Goal: Information Seeking & Learning: Learn about a topic

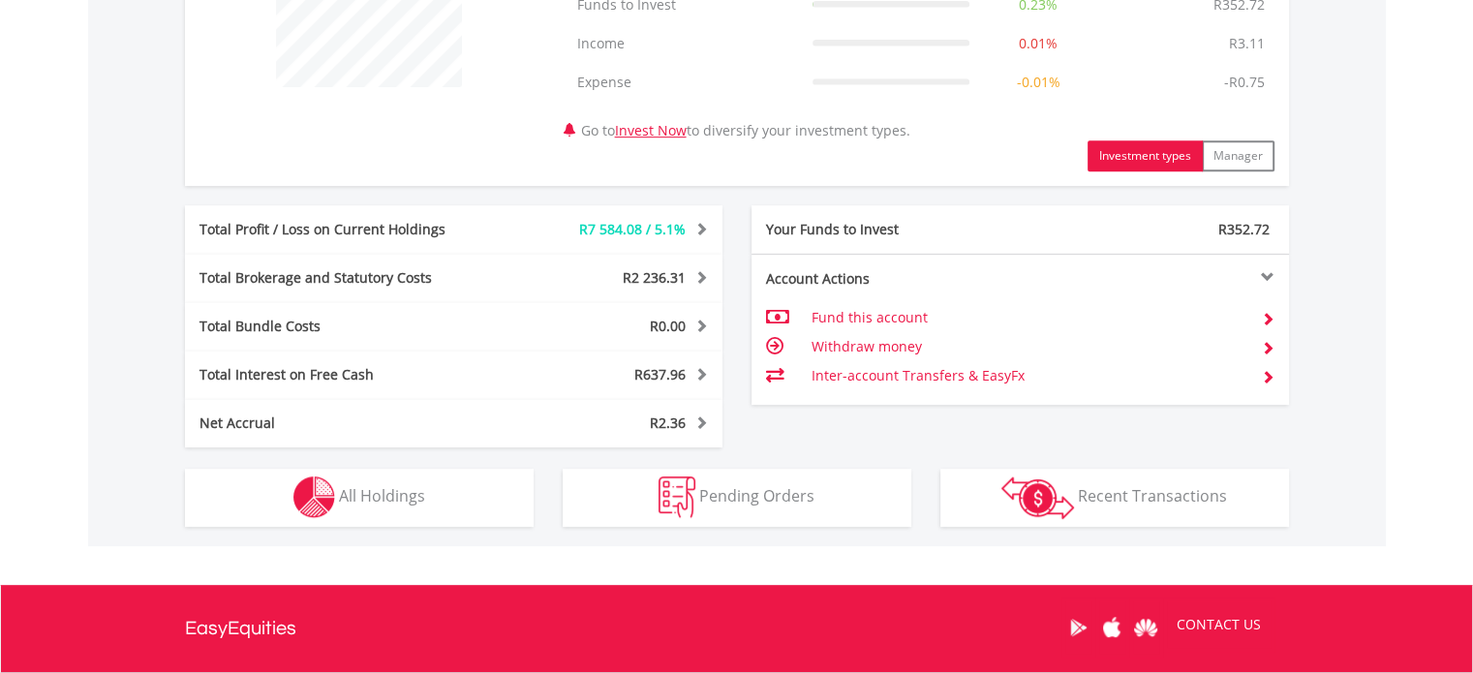
scroll to position [906, 0]
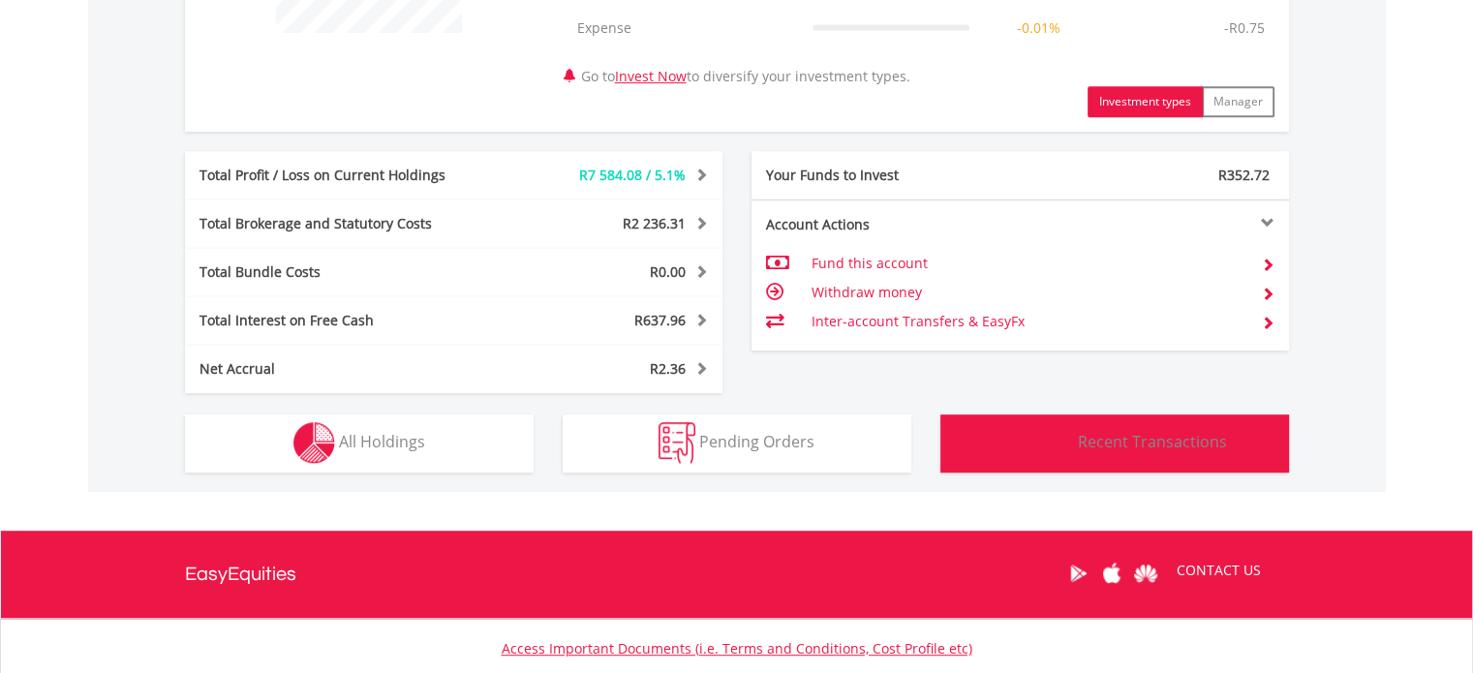
click at [1197, 450] on span "Recent Transactions" at bounding box center [1152, 441] width 149 height 21
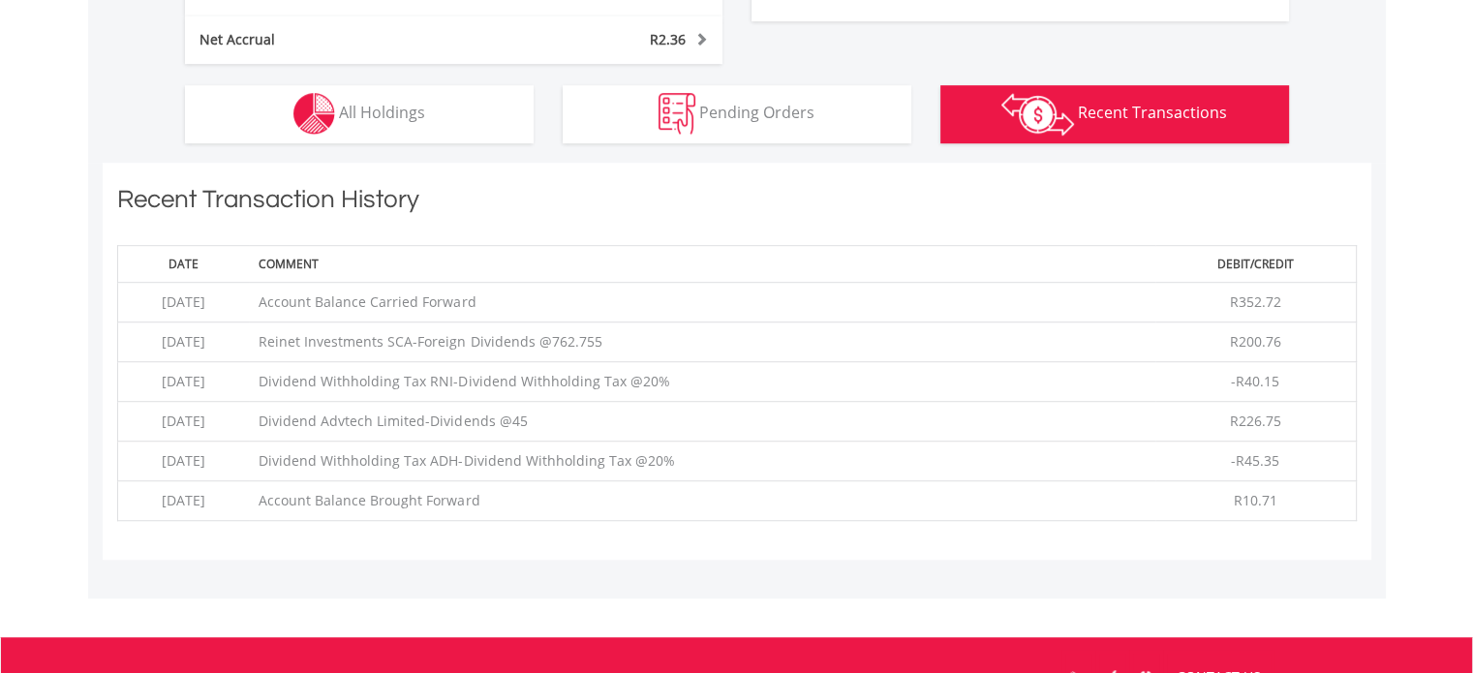
scroll to position [1203, 0]
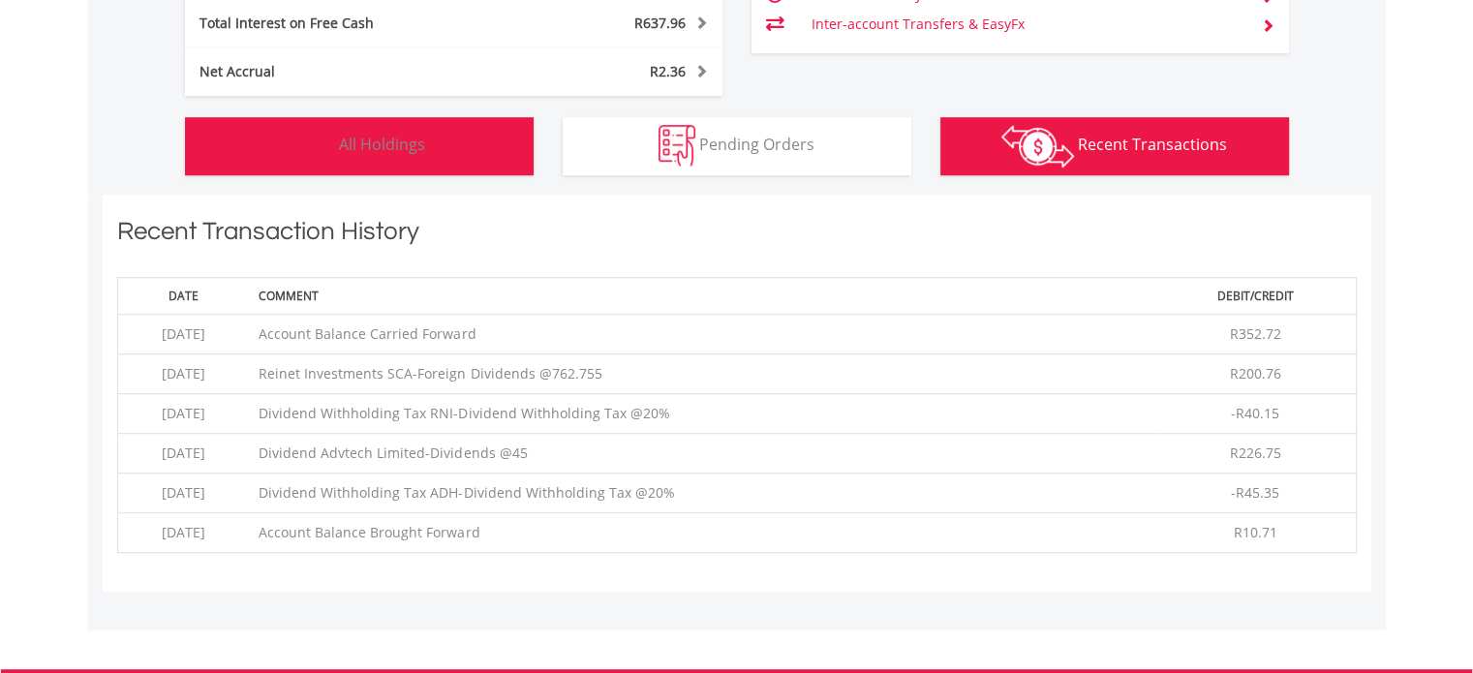
click at [385, 159] on button "Holdings All Holdings" at bounding box center [359, 146] width 349 height 58
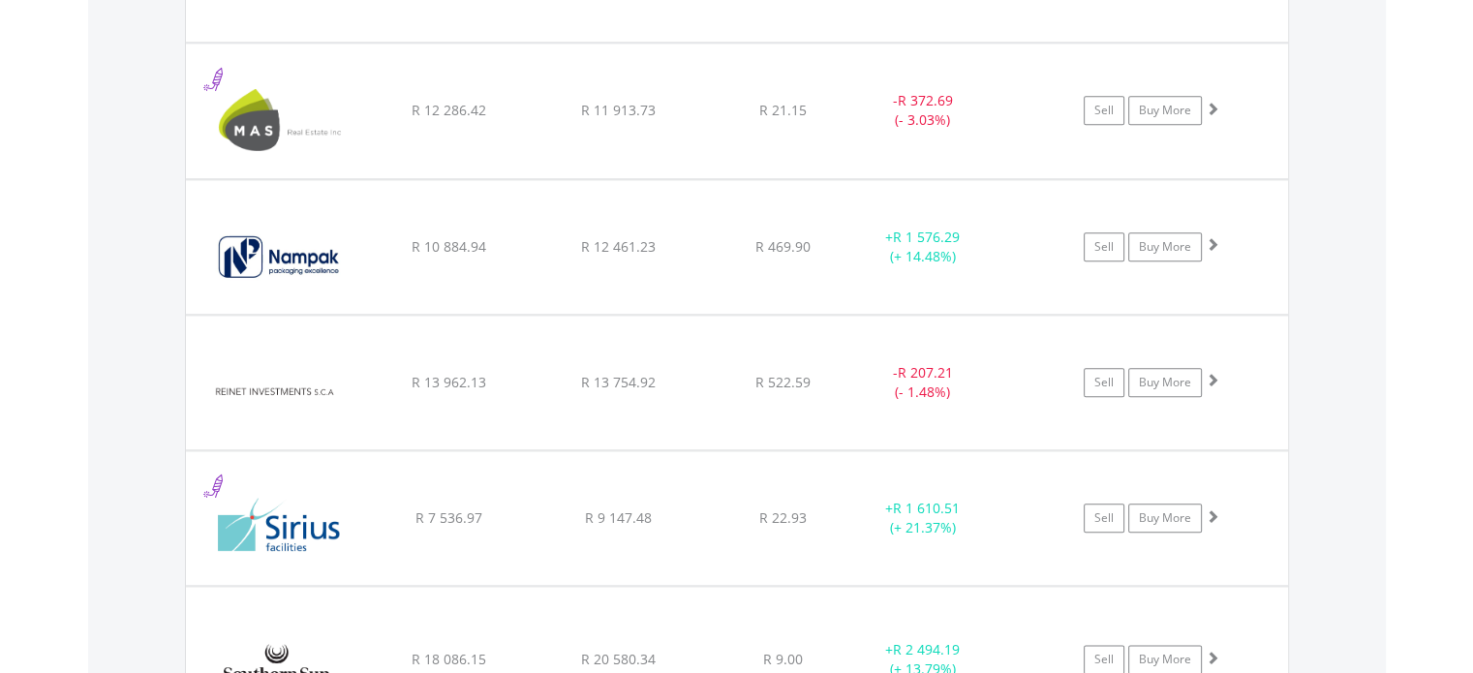
scroll to position [2170, 0]
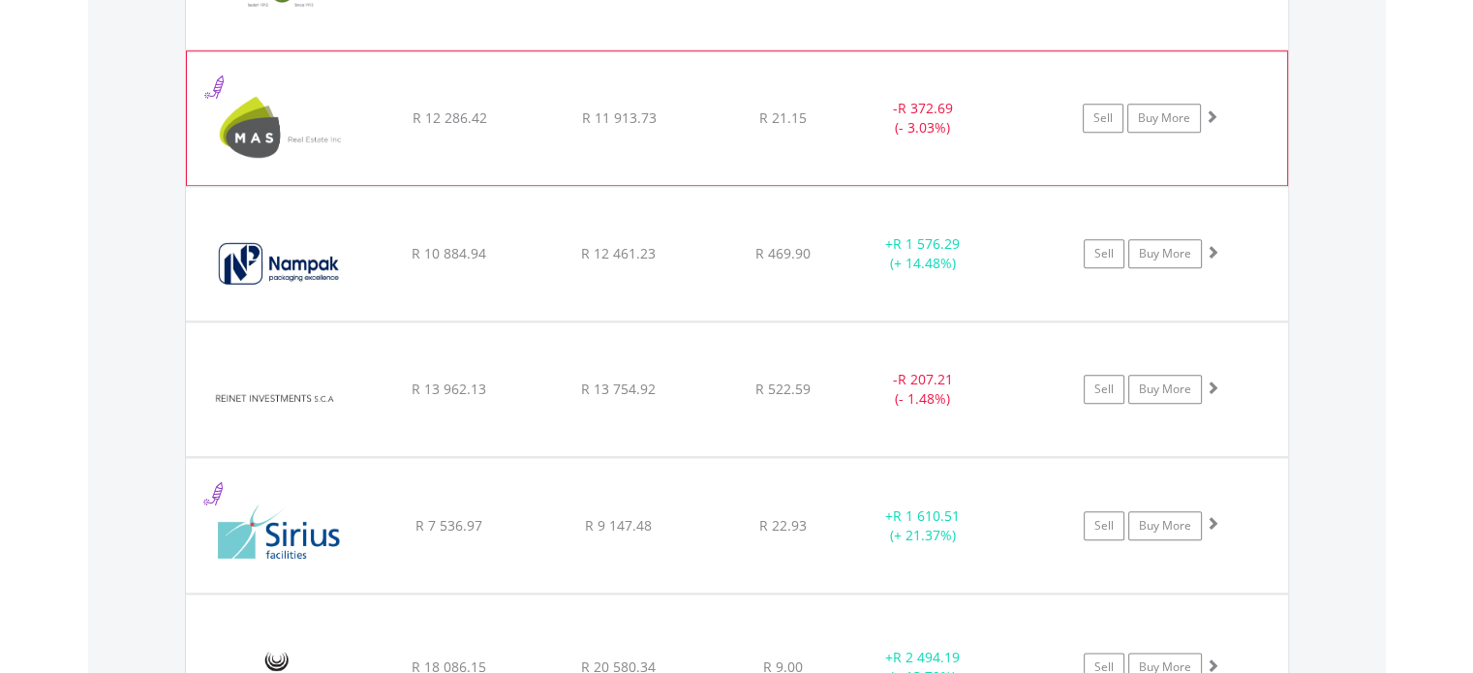
click at [786, 139] on div "﻿ MAS Real Estate Inc R 12 286.42 R 11 913.73 R 21.15 - R 372.69 (- 3.03%) Sell…" at bounding box center [737, 118] width 1100 height 134
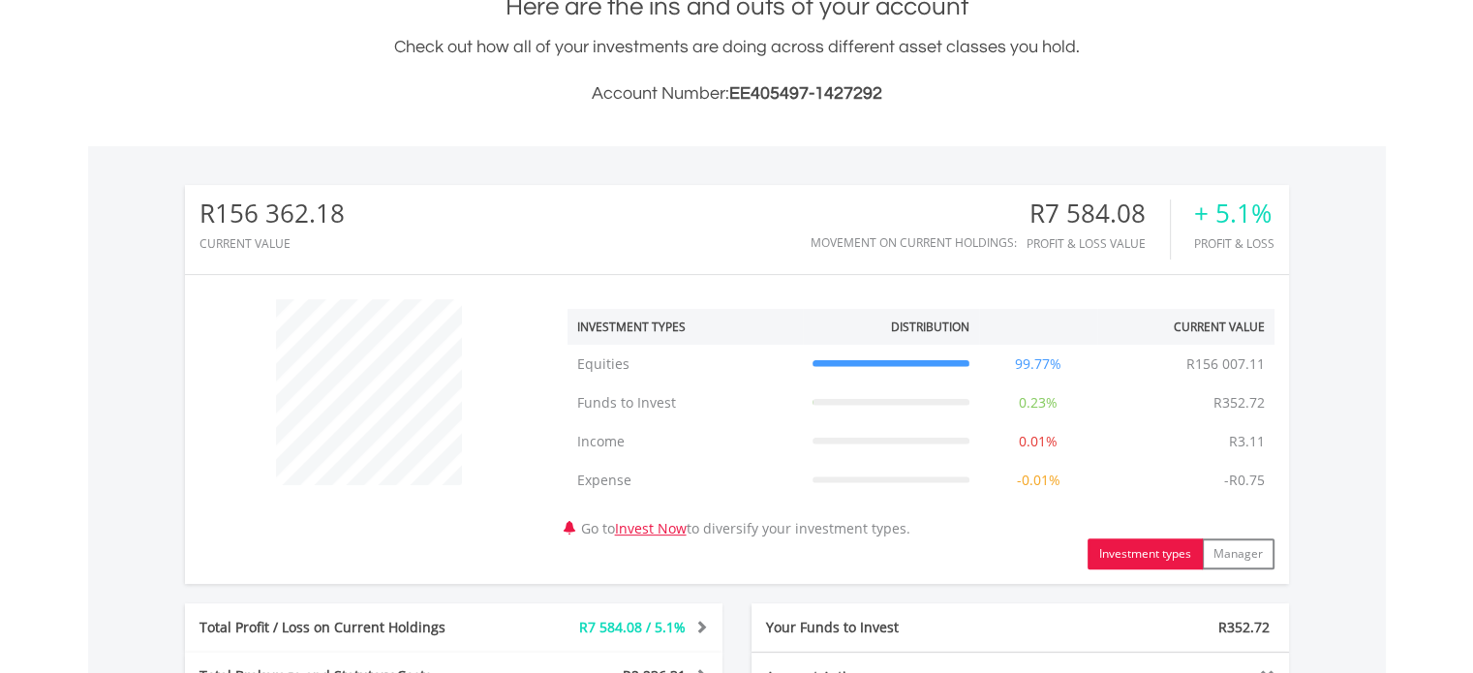
scroll to position [0, 0]
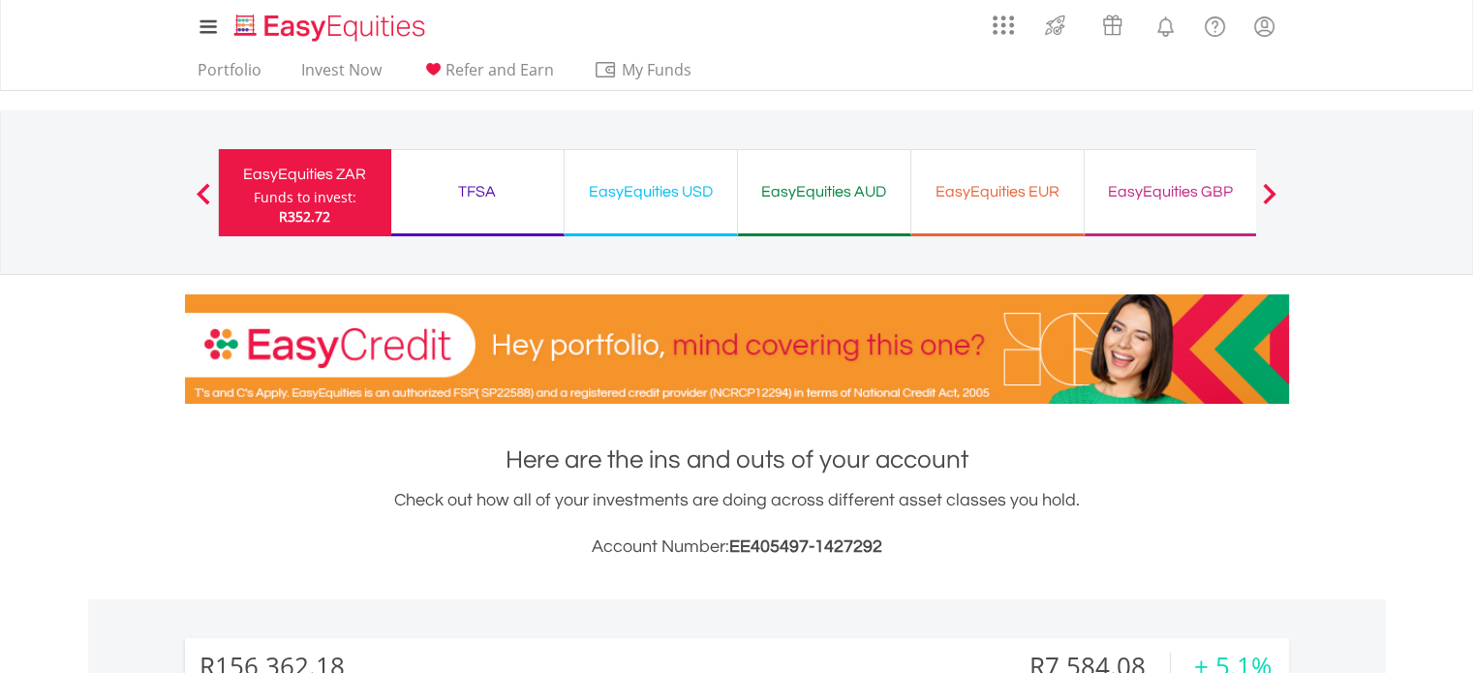
click at [674, 191] on div "EasyEquities USD" at bounding box center [650, 191] width 149 height 27
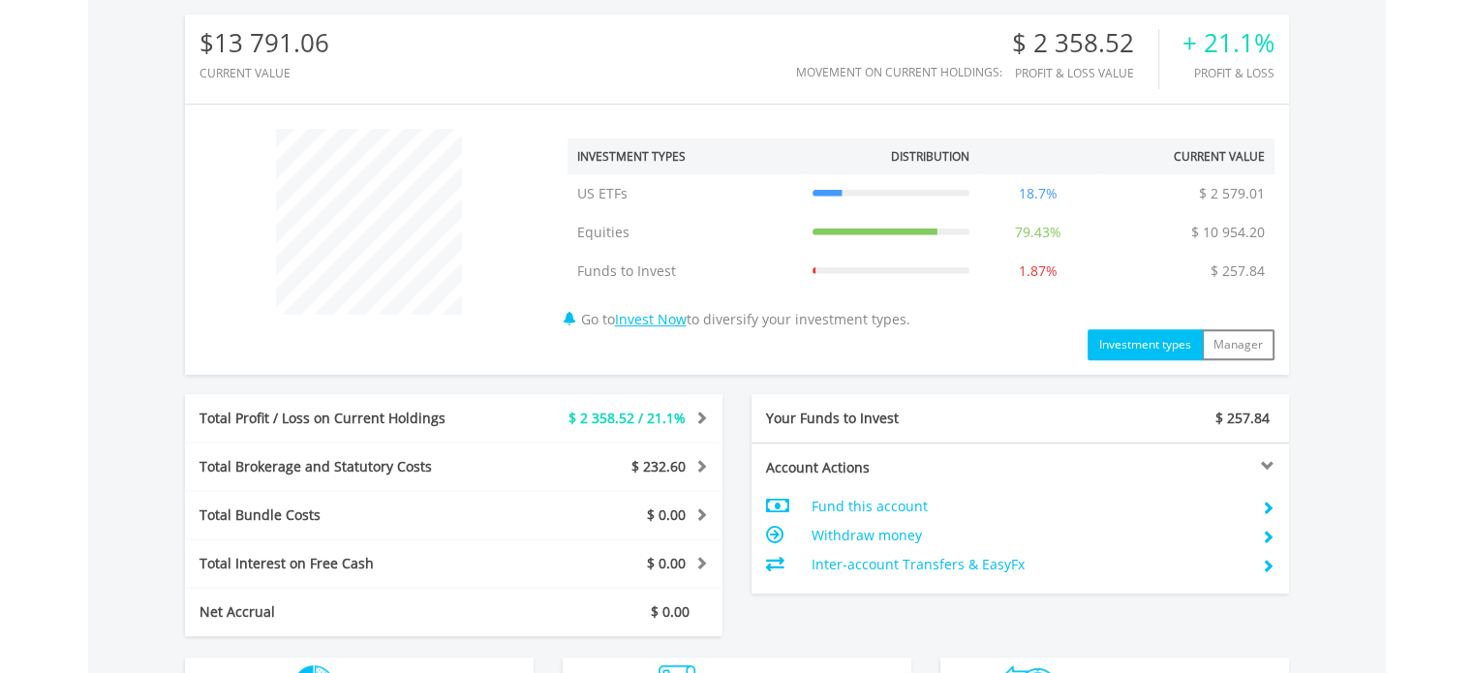
scroll to position [1002, 0]
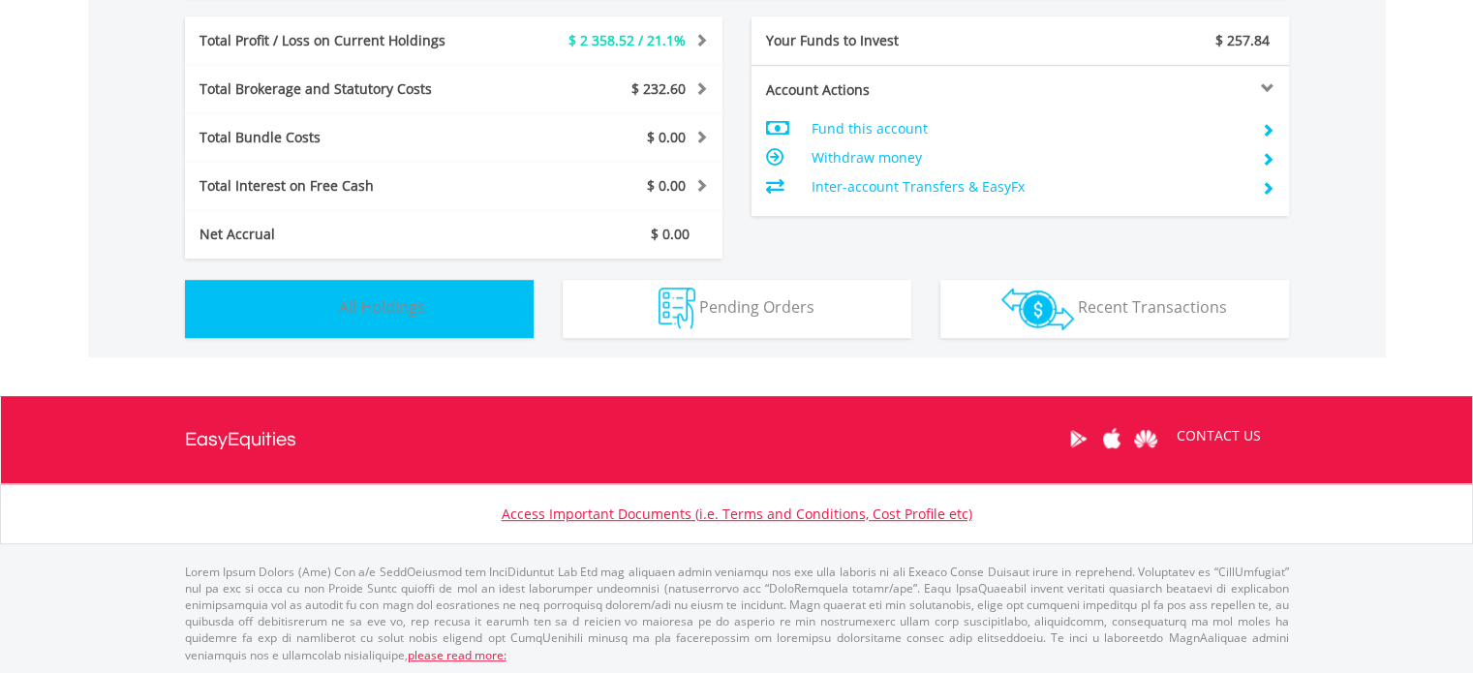
click at [481, 297] on button "Holdings All Holdings" at bounding box center [359, 309] width 349 height 58
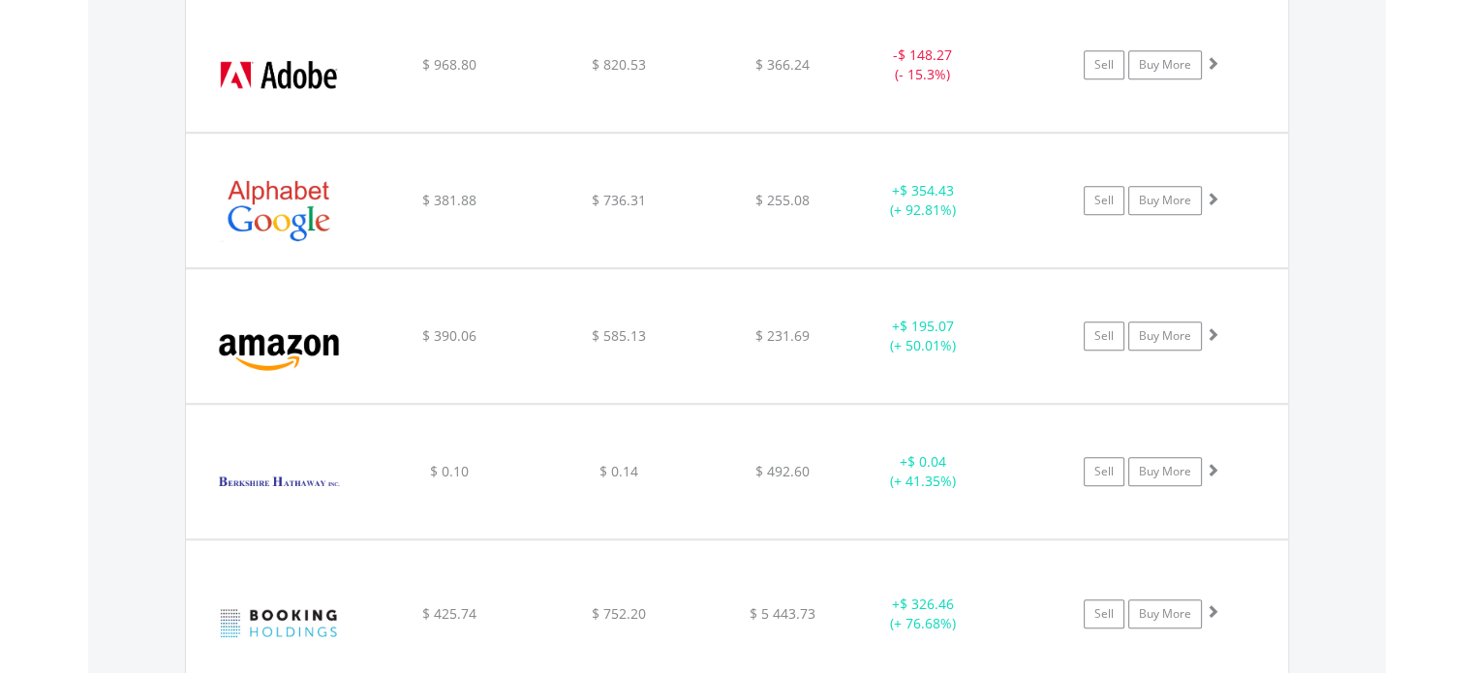
scroll to position [1516, 0]
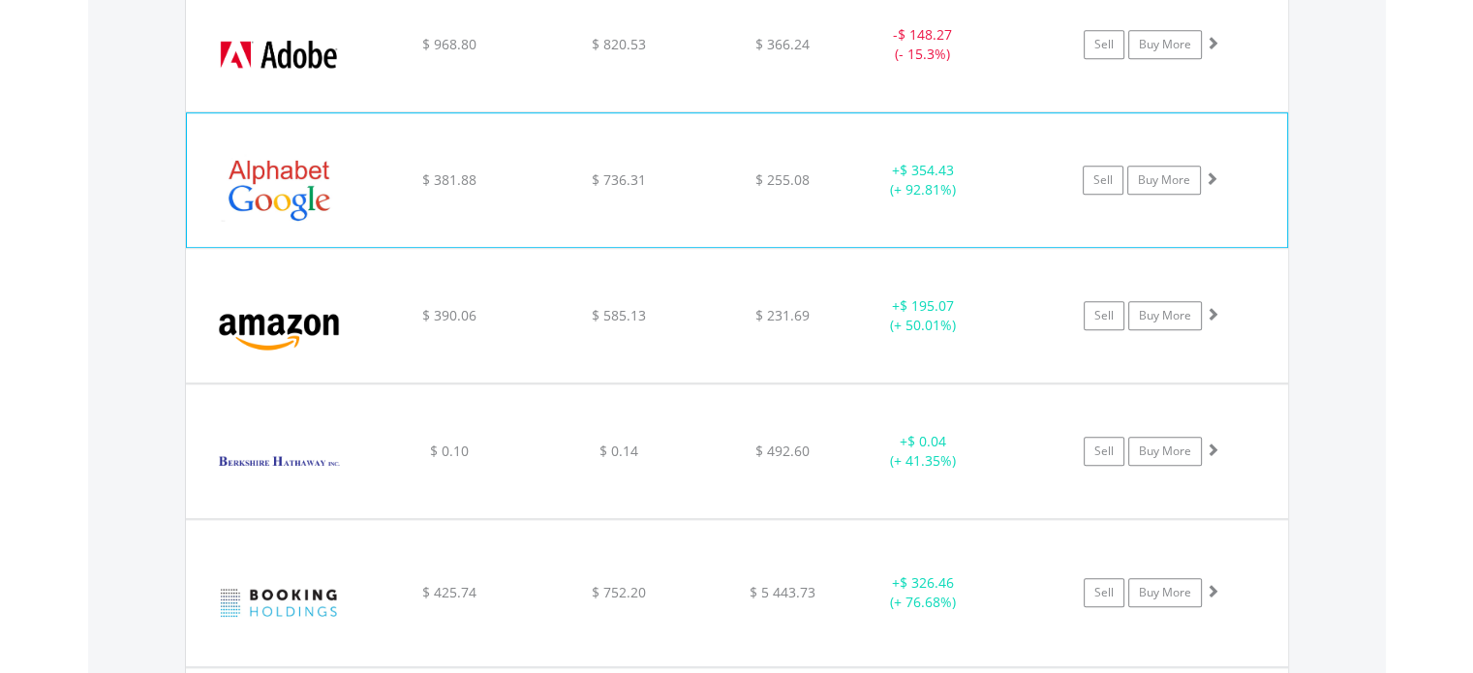
click at [431, 219] on div "﻿ Alphabet Inc-Cl A $ 381.88 $ 736.31 $ 255.08 + $ 354.43 (+ 92.81%) Sell Buy M…" at bounding box center [737, 180] width 1100 height 134
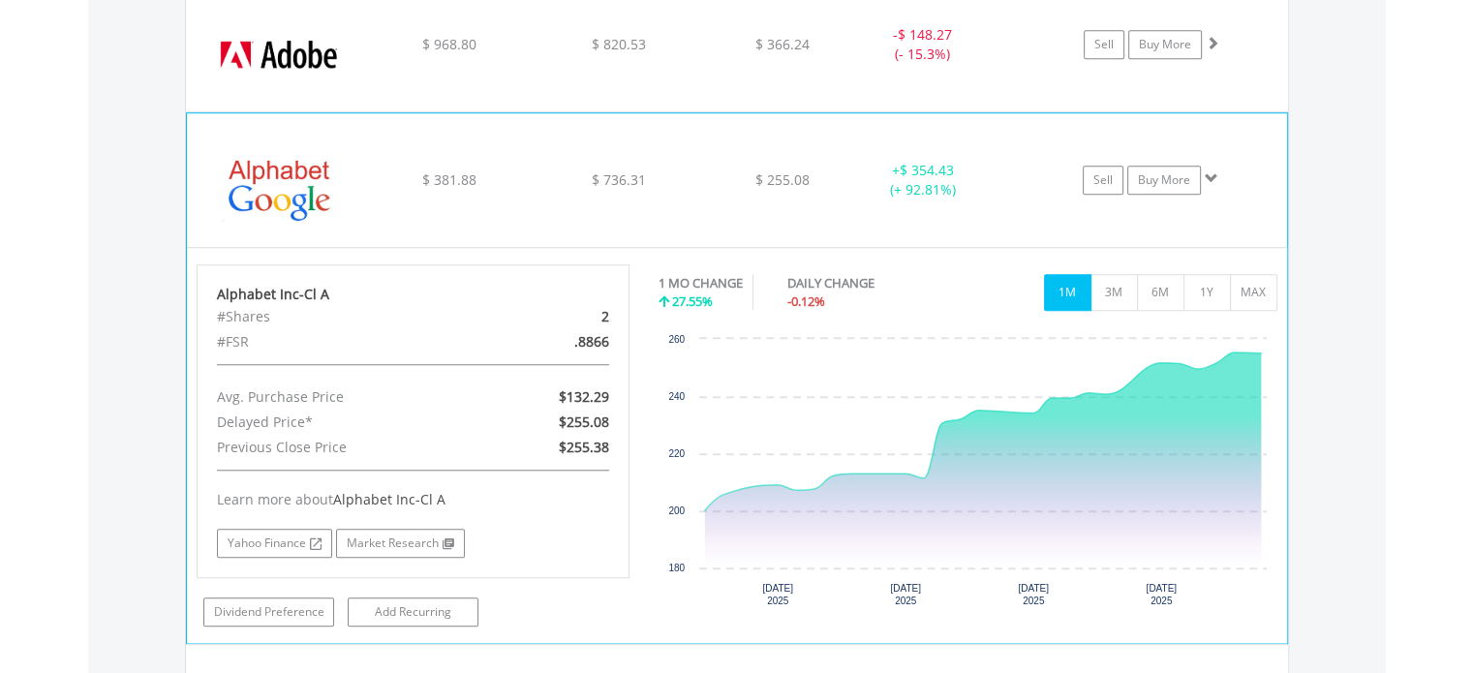
click at [663, 166] on div "﻿ Alphabet Inc-Cl A $ 381.88 $ 736.31 $ 255.08 + $ 354.43 (+ 92.81%) Sell Buy M…" at bounding box center [737, 180] width 1100 height 134
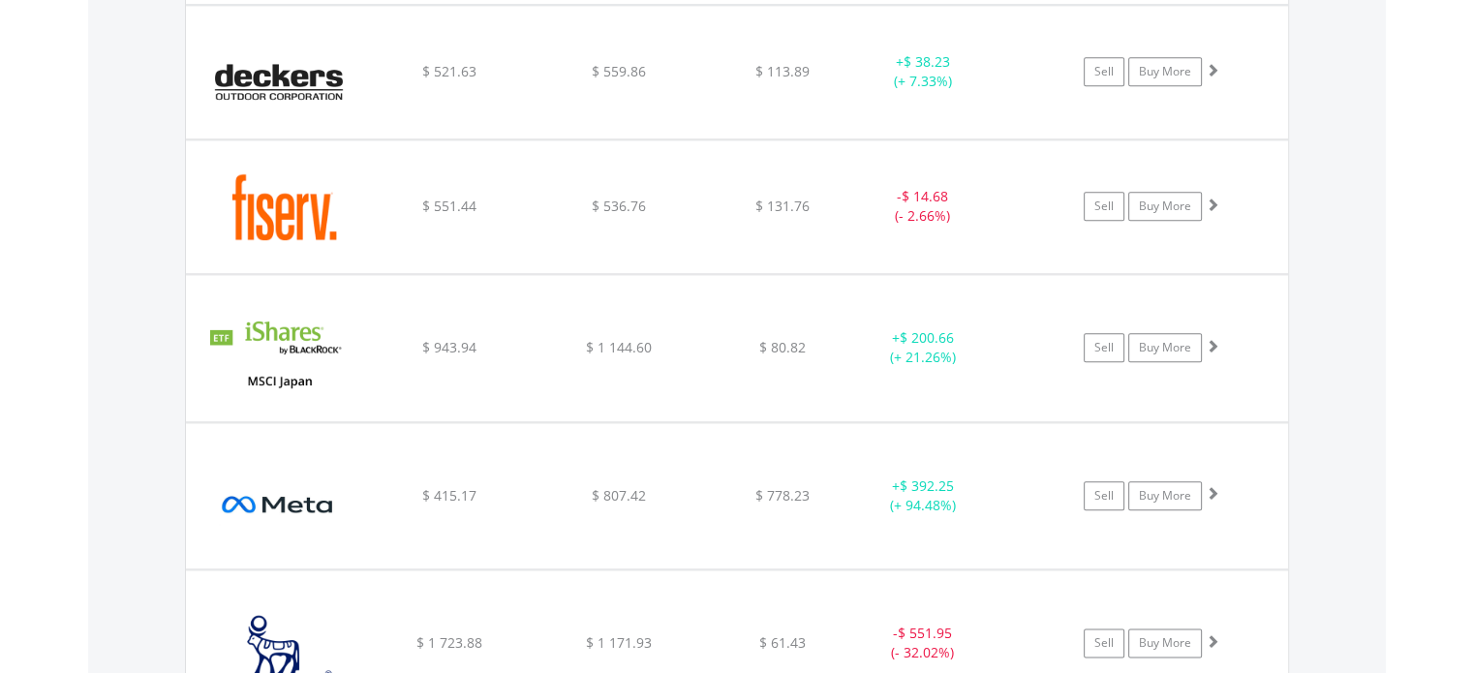
scroll to position [2189, 0]
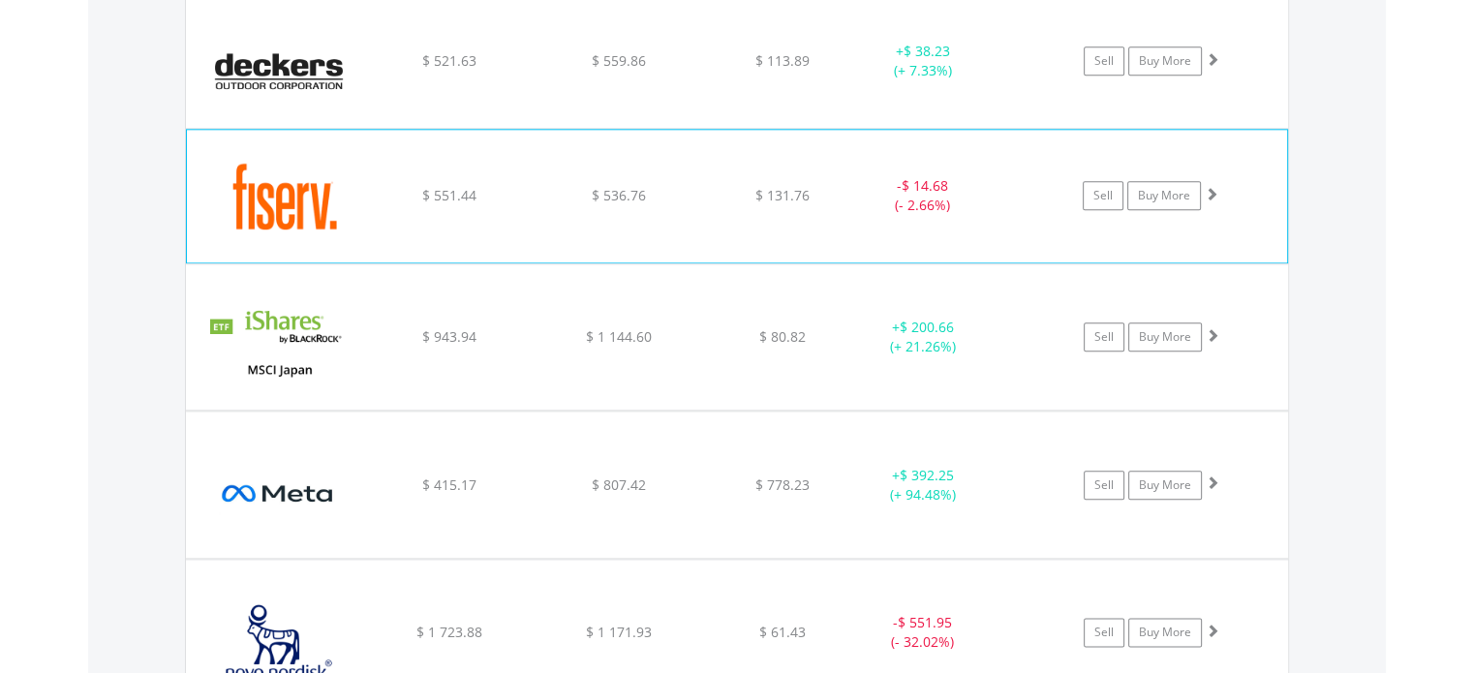
click at [500, 204] on div "﻿ Fiserv Inc $ 551.44 $ 536.76 $ 131.76 - $ 14.68 (- 2.66%) Sell Buy More" at bounding box center [737, 196] width 1100 height 133
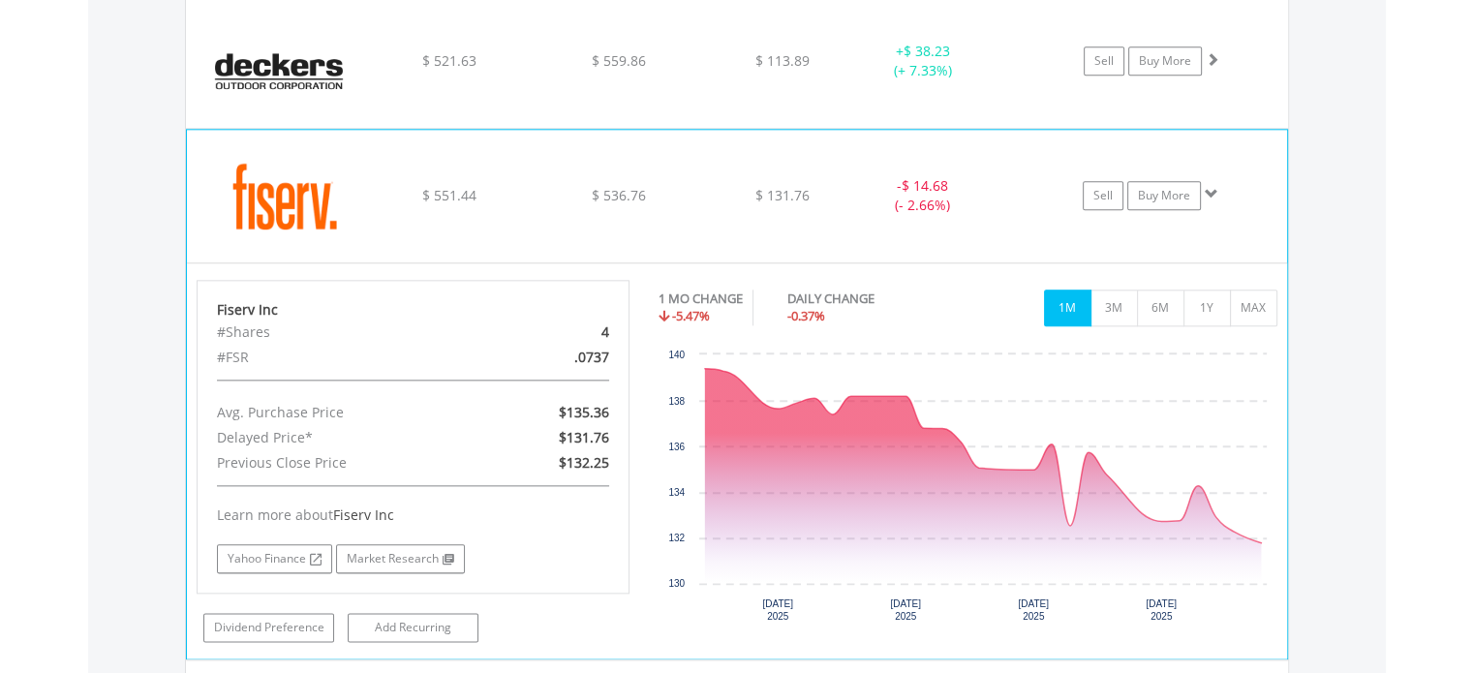
click at [837, 177] on div "﻿ Fiserv Inc $ 551.44 $ 536.76 $ 131.76 - $ 14.68 (- 2.66%) Sell Buy More" at bounding box center [737, 196] width 1100 height 133
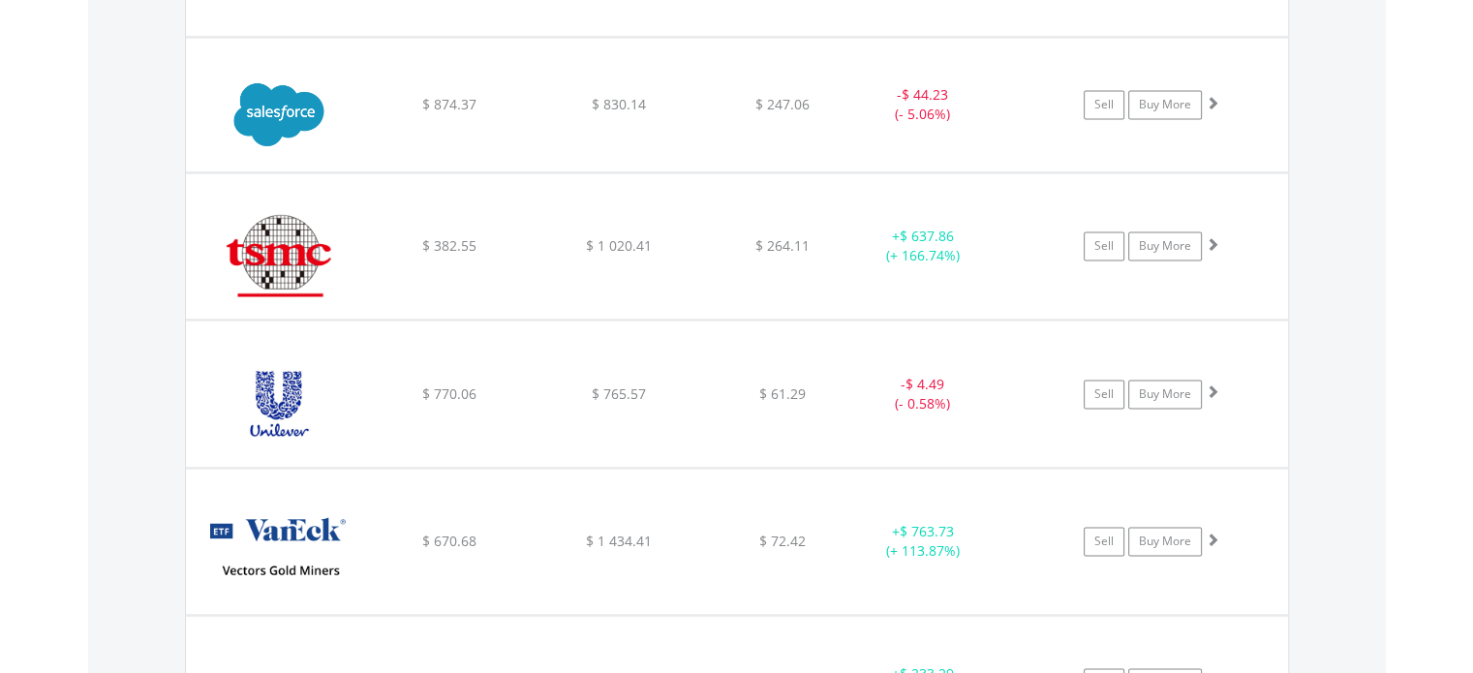
scroll to position [3555, 0]
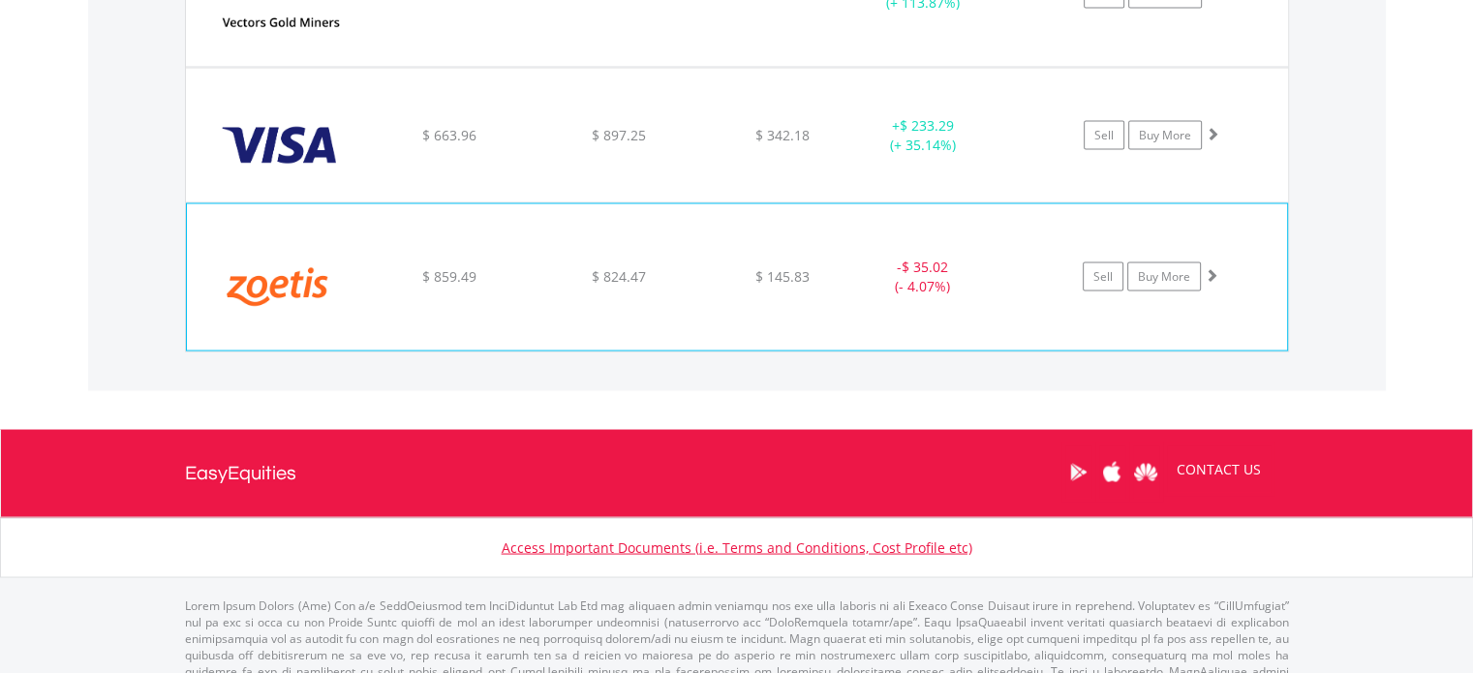
click at [592, 266] on span "$ 824.47" at bounding box center [619, 275] width 54 height 18
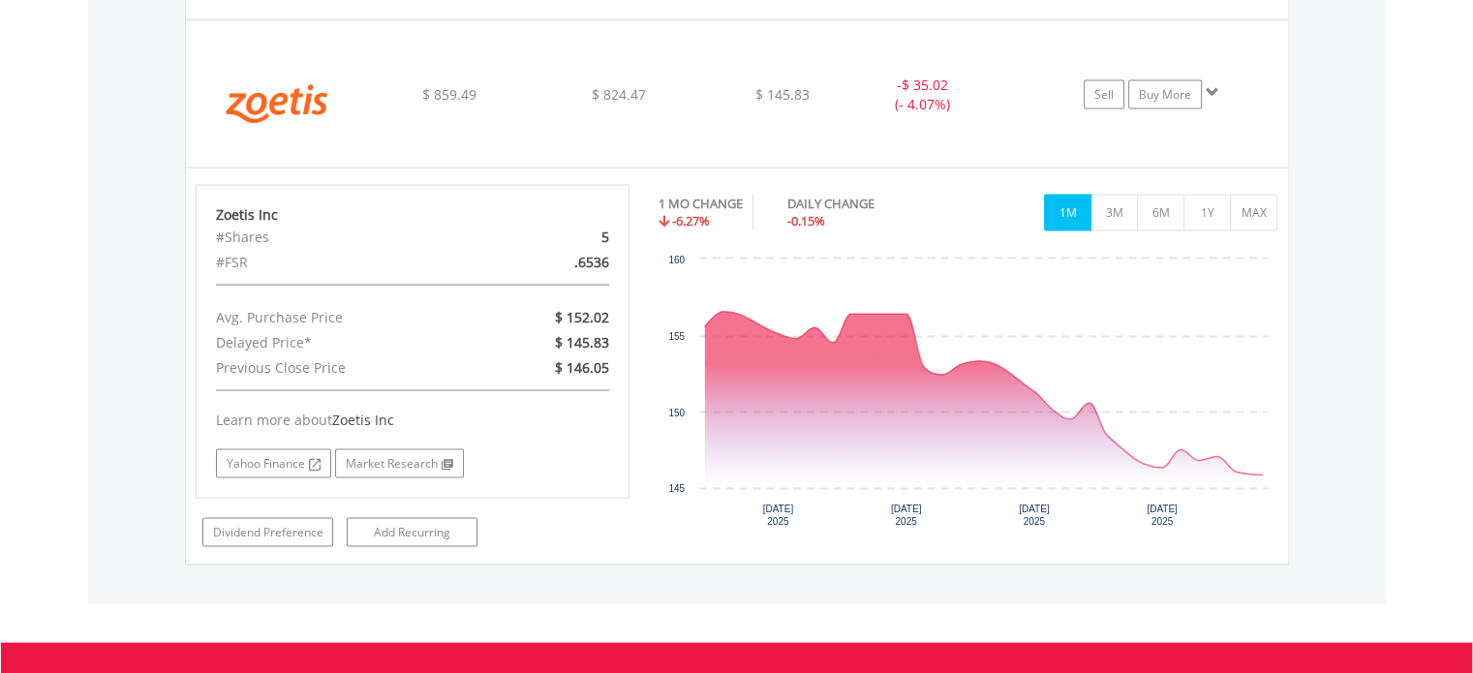
scroll to position [3755, 0]
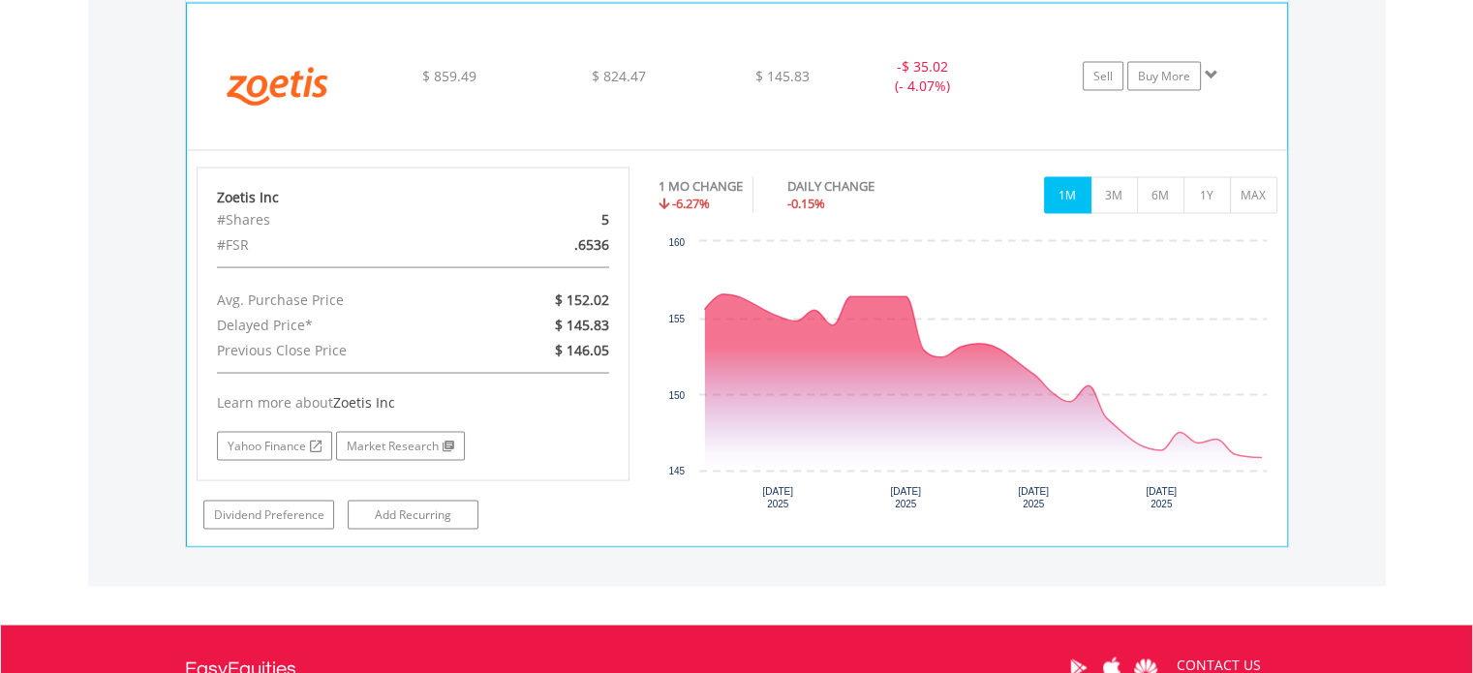
click at [542, 90] on div "﻿ Zoetis Inc $ 859.49 $ 824.47 $ 145.83 - $ 35.02 (- 4.07%) Sell Buy More" at bounding box center [737, 76] width 1100 height 145
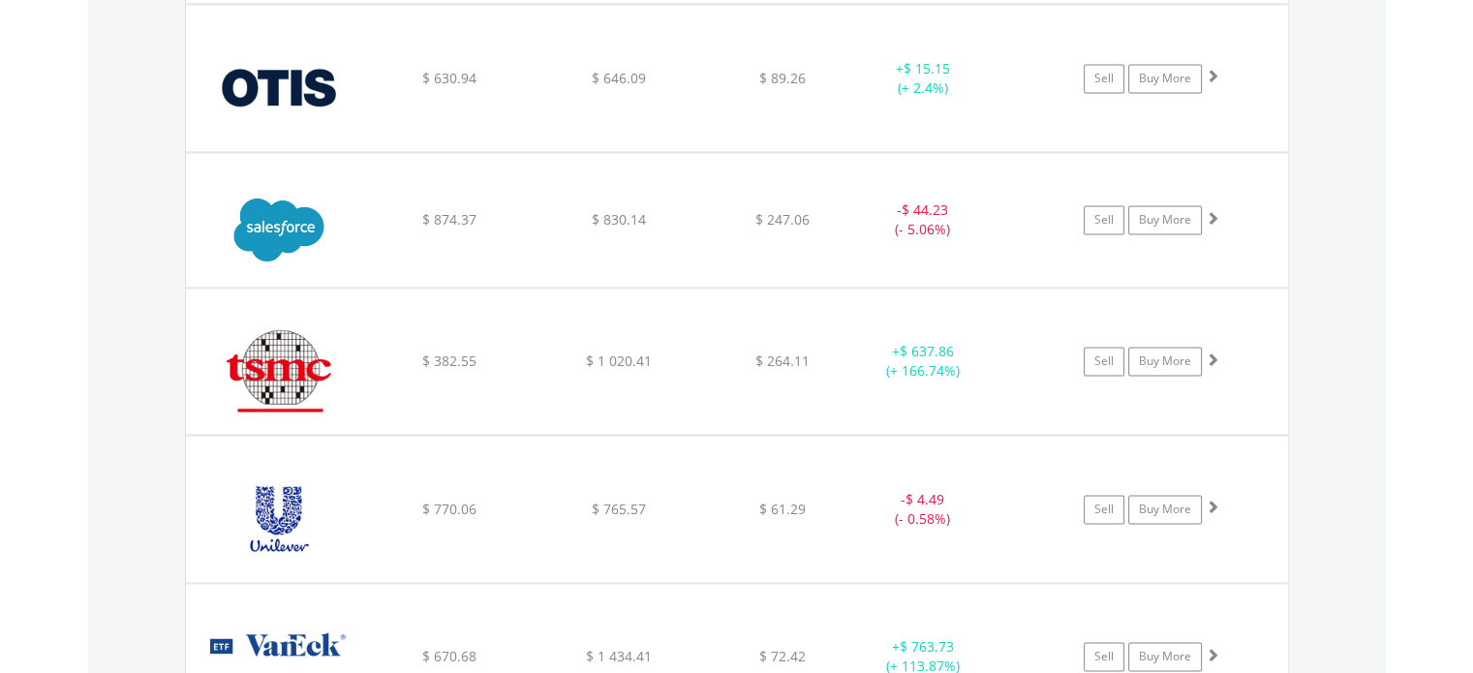
scroll to position [2887, 0]
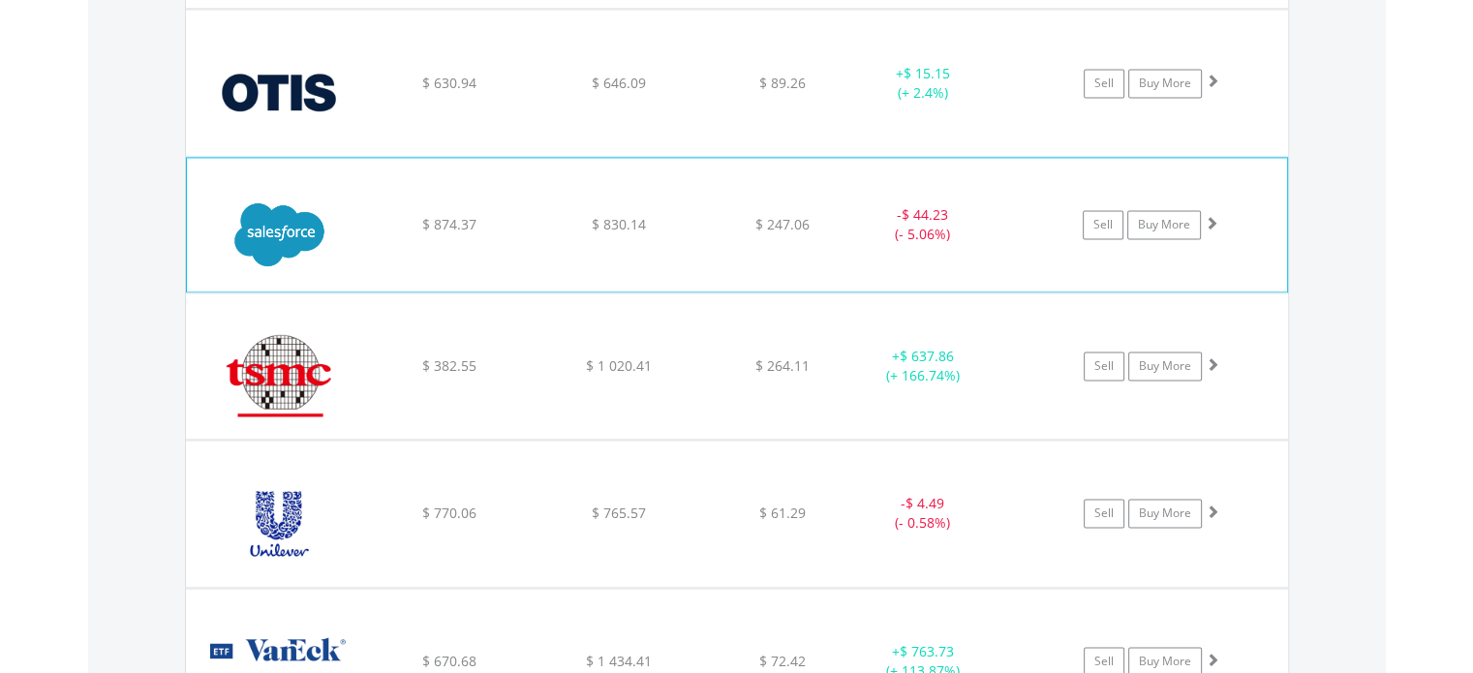
click at [543, 215] on div "$ 830.14" at bounding box center [619, 224] width 165 height 19
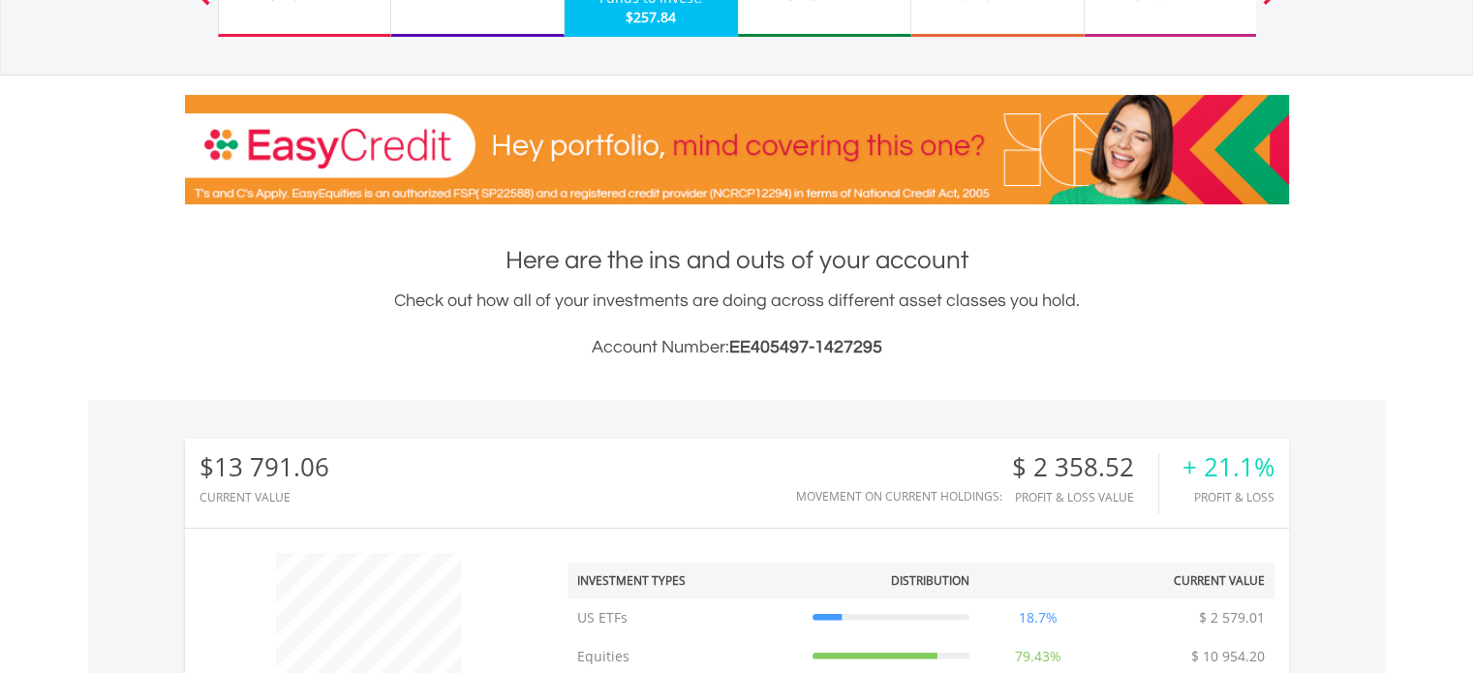
scroll to position [0, 0]
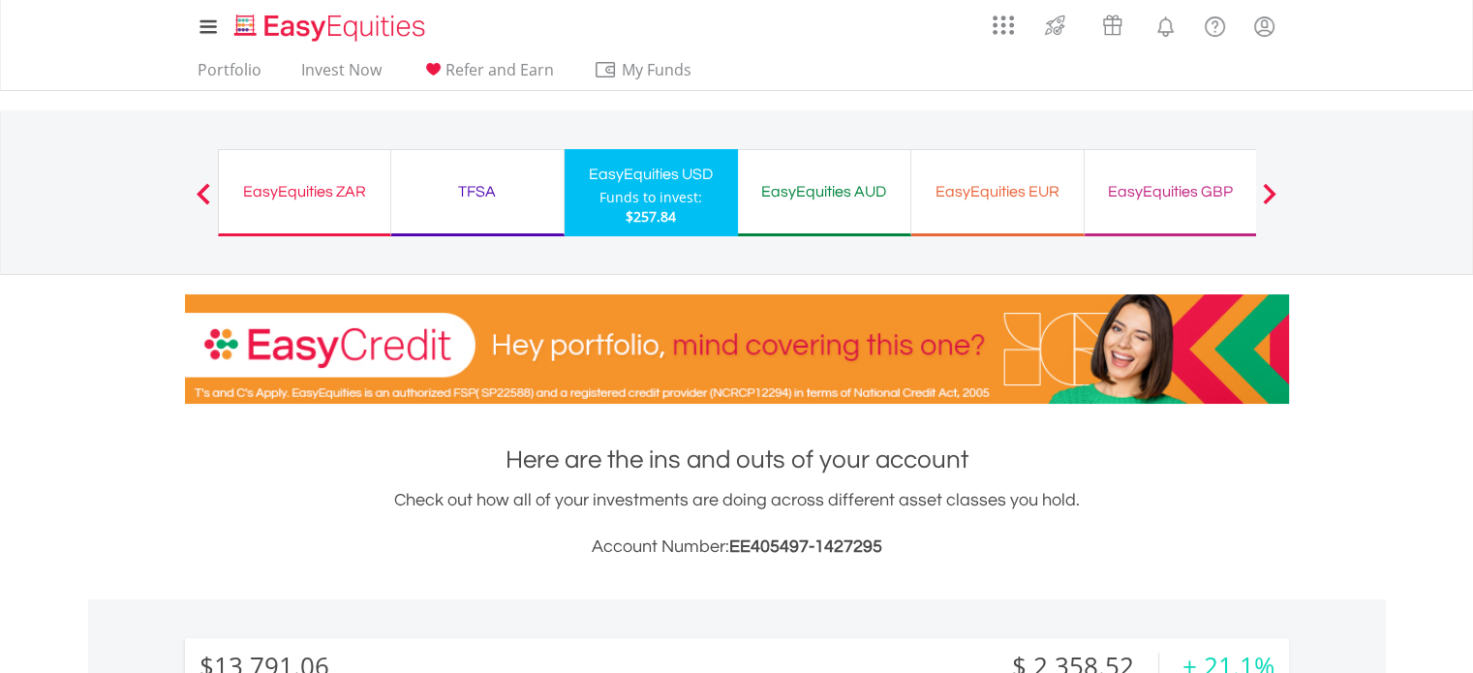
click at [1126, 201] on div "EasyEquities GBP" at bounding box center [1171, 191] width 149 height 27
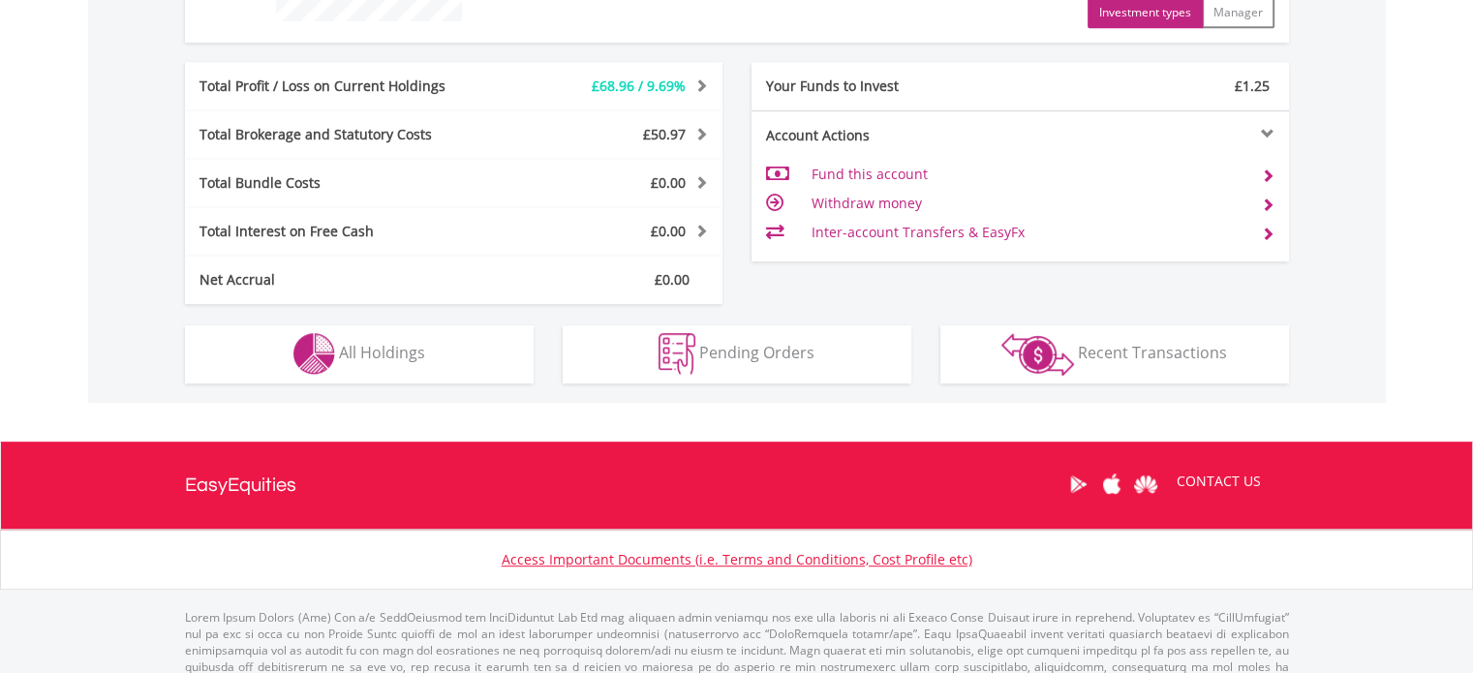
scroll to position [923, 0]
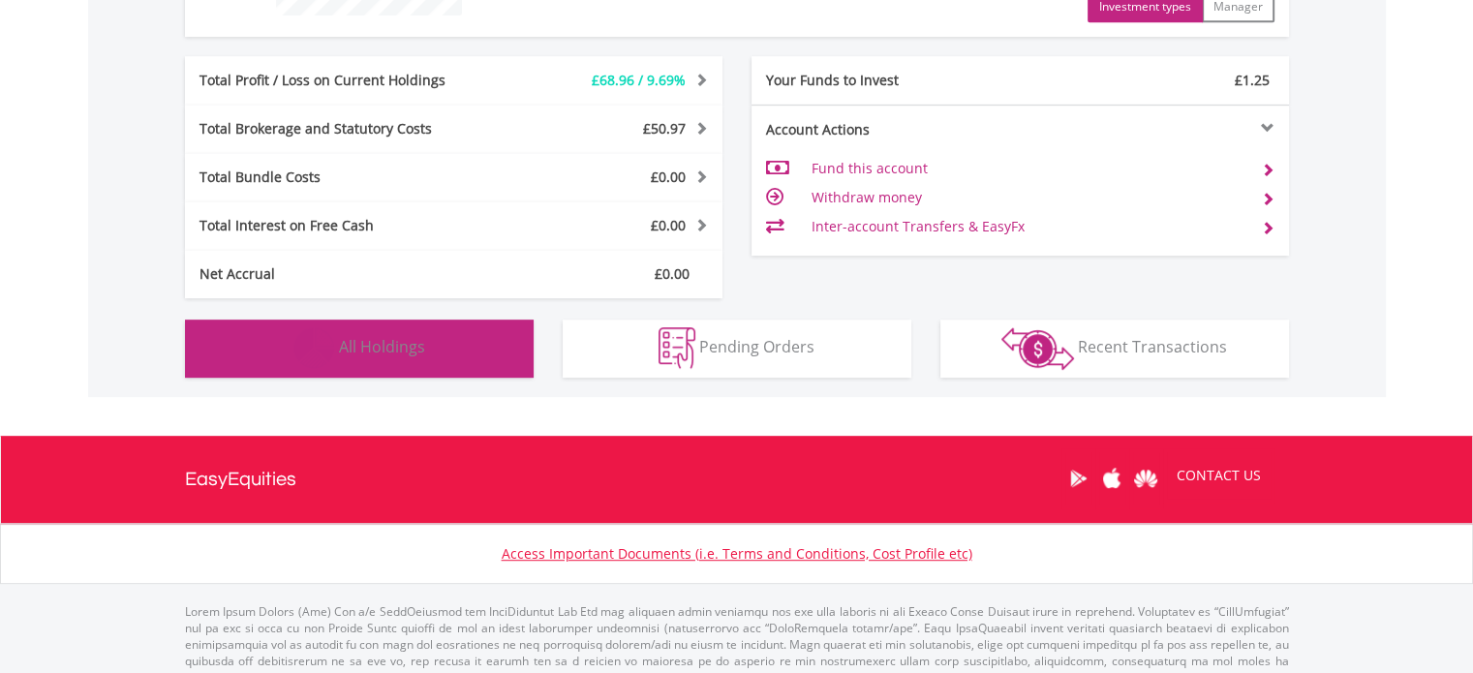
click at [447, 334] on button "Holdings All Holdings" at bounding box center [359, 349] width 349 height 58
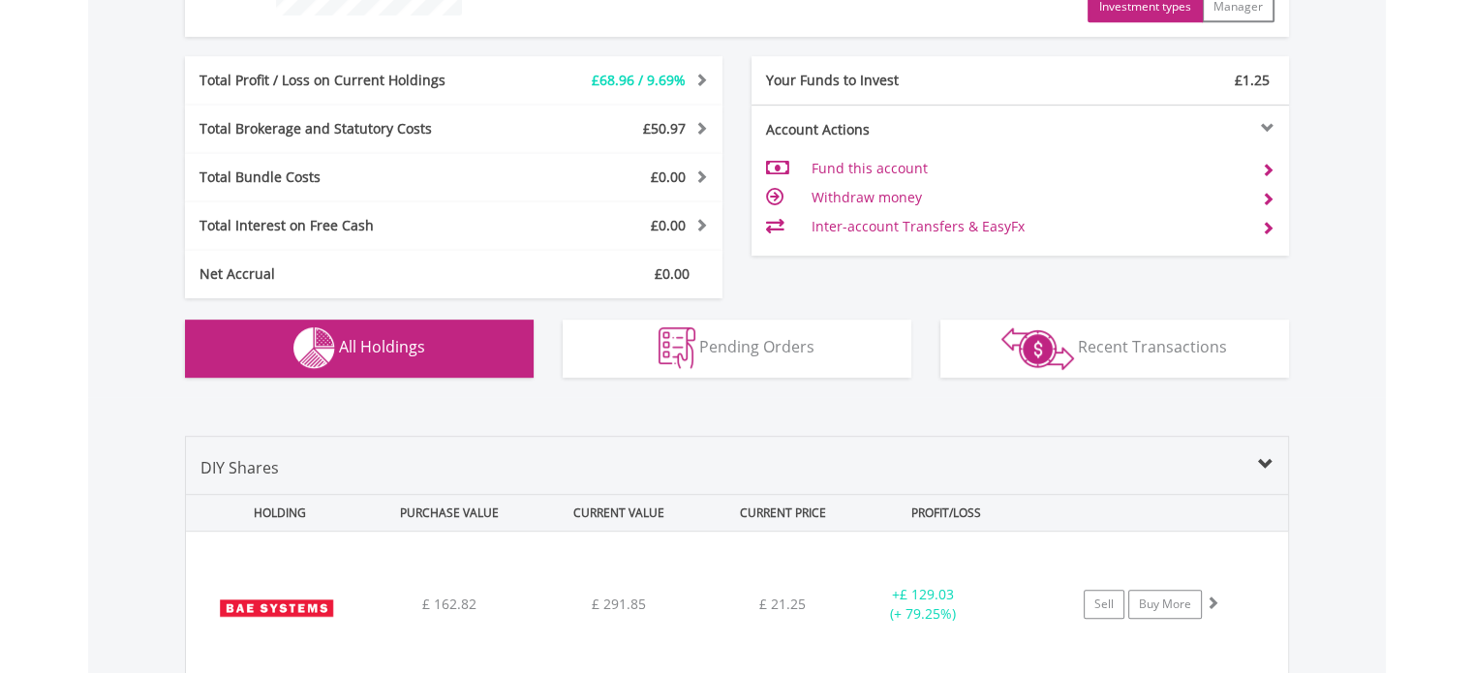
scroll to position [1337, 0]
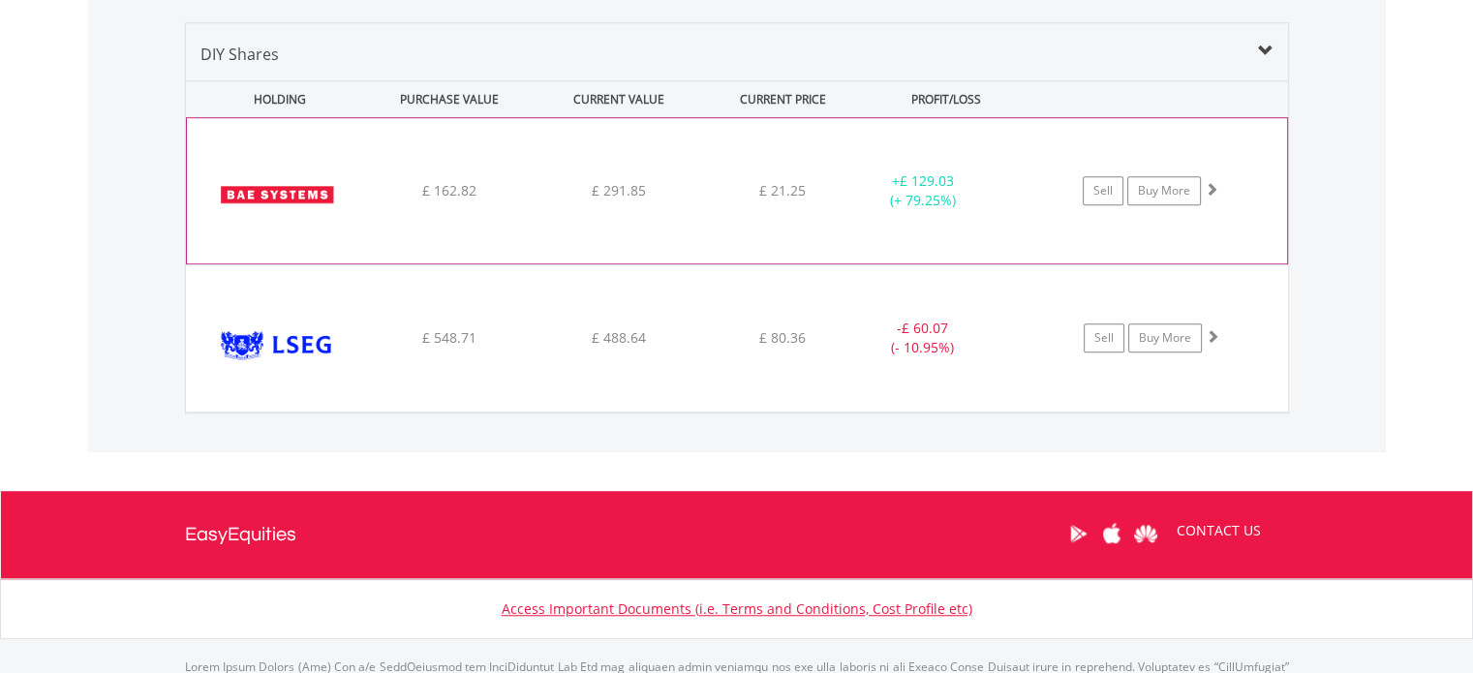
click at [721, 185] on div "£ 21.25" at bounding box center [783, 190] width 154 height 19
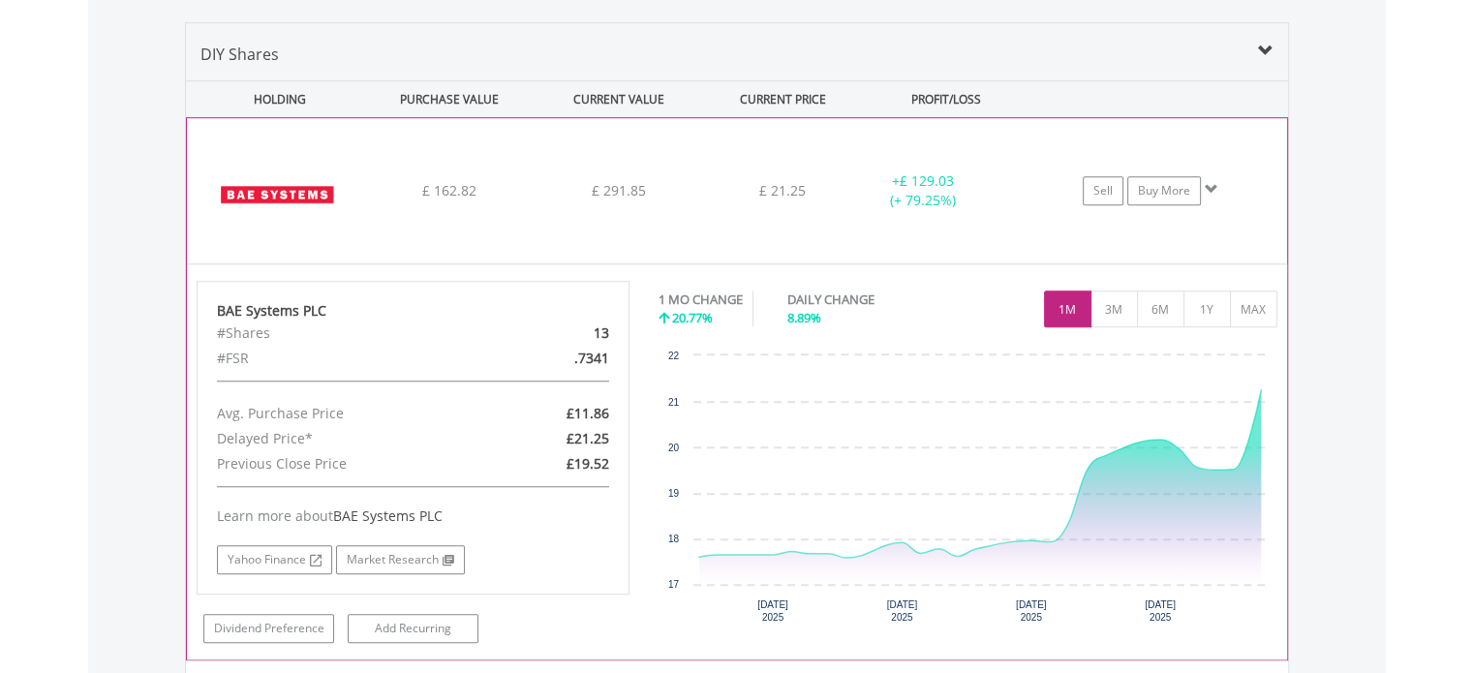
click at [562, 247] on div "﻿ BAE Systems PLC £ 162.82 £ 291.85 £ 21.25 + £ 129.03 (+ 79.25%) Sell Buy More" at bounding box center [737, 190] width 1100 height 145
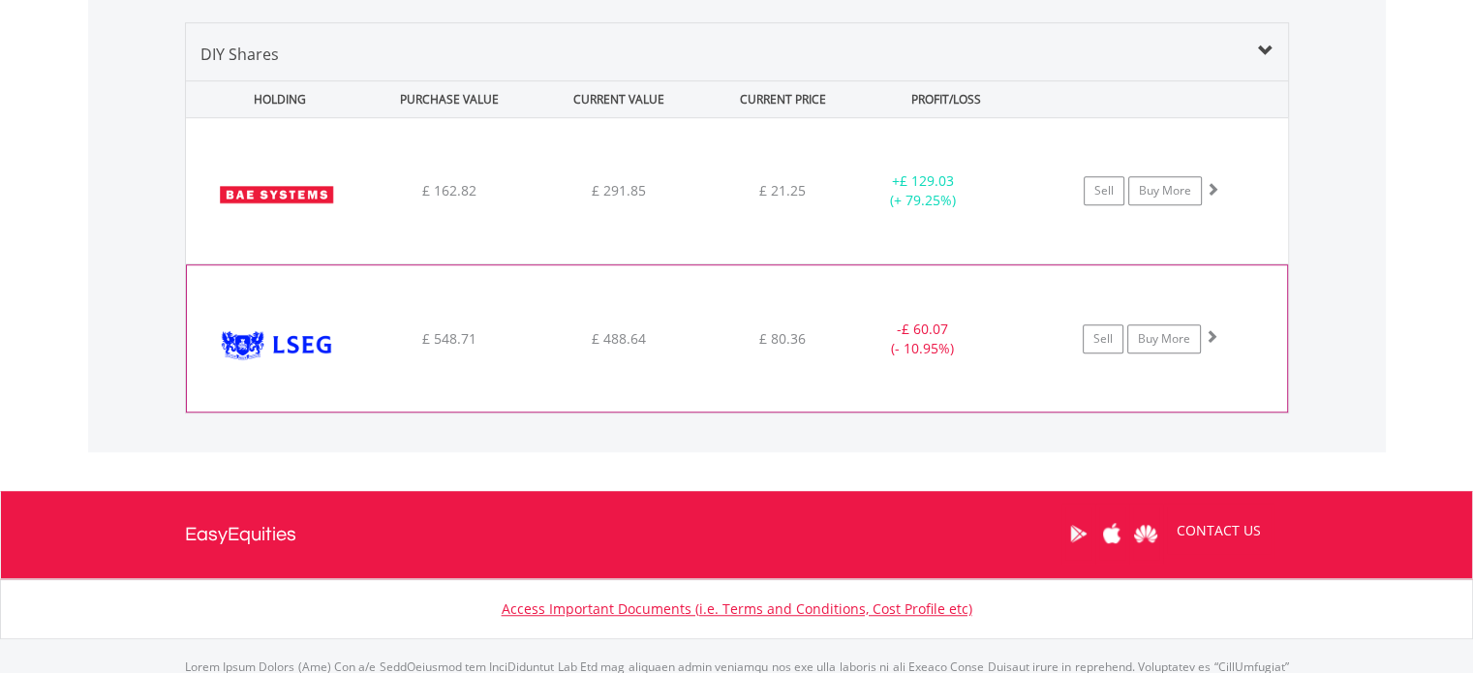
click at [539, 323] on div "﻿ London Stock Exchange Group PLC £ 548.71 £ 488.64 £ 80.36 - £ 60.07 (- 10.95%…" at bounding box center [737, 337] width 1100 height 145
